Goal: Find specific page/section: Find specific page/section

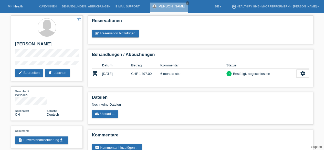
click at [14, 6] on link "MF Health" at bounding box center [15, 6] width 15 height 4
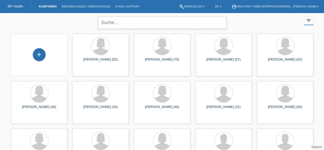
click at [118, 21] on input "text" at bounding box center [162, 23] width 128 height 12
type input "anna"
click at [138, 24] on input "anna" at bounding box center [162, 23] width 128 height 12
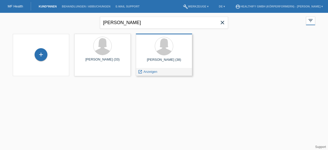
click at [156, 57] on div "Anna Caderas (38) launch Anzeigen" at bounding box center [164, 55] width 56 height 42
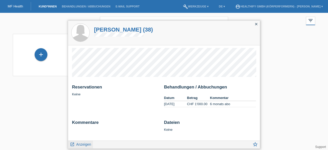
click at [80, 143] on span "Anzeigen" at bounding box center [83, 144] width 15 height 4
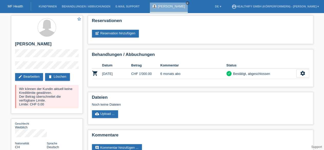
click at [17, 6] on link "MF Health" at bounding box center [15, 6] width 15 height 4
